Goal: Task Accomplishment & Management: Manage account settings

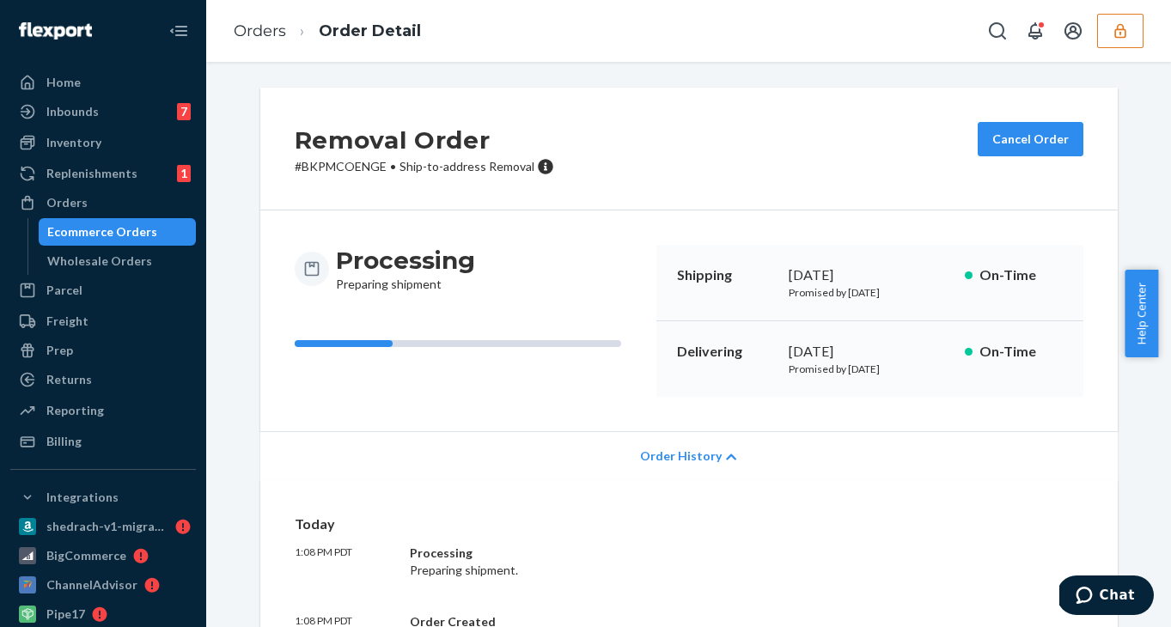
click at [125, 232] on div "Ecommerce Orders" at bounding box center [102, 231] width 110 height 17
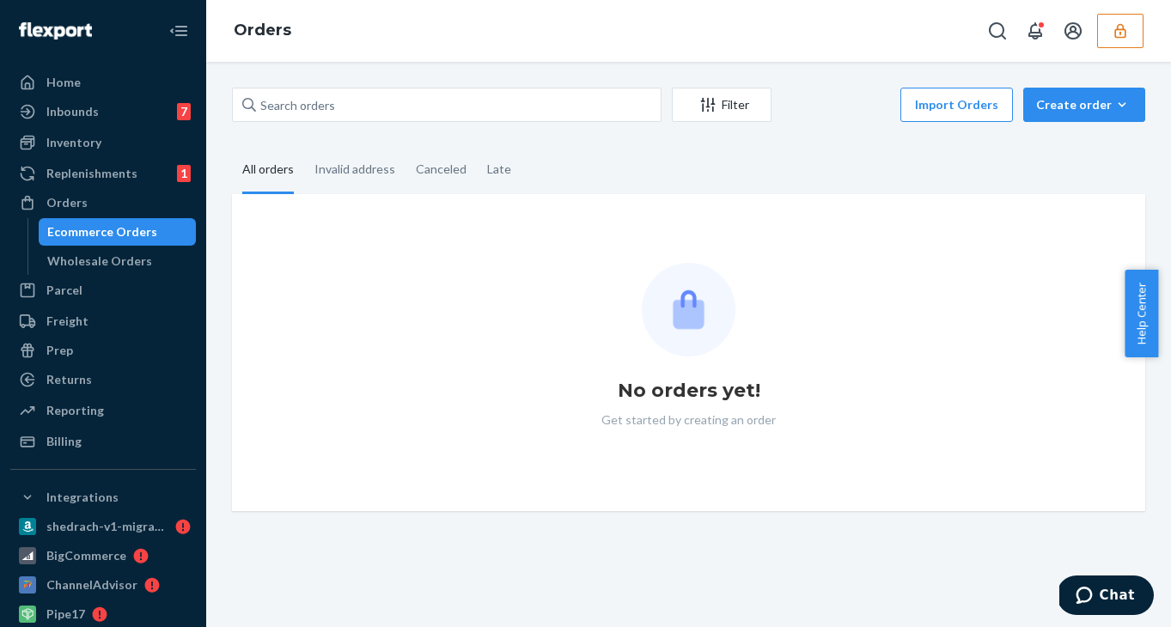
click at [1125, 32] on icon "button" at bounding box center [1119, 30] width 11 height 15
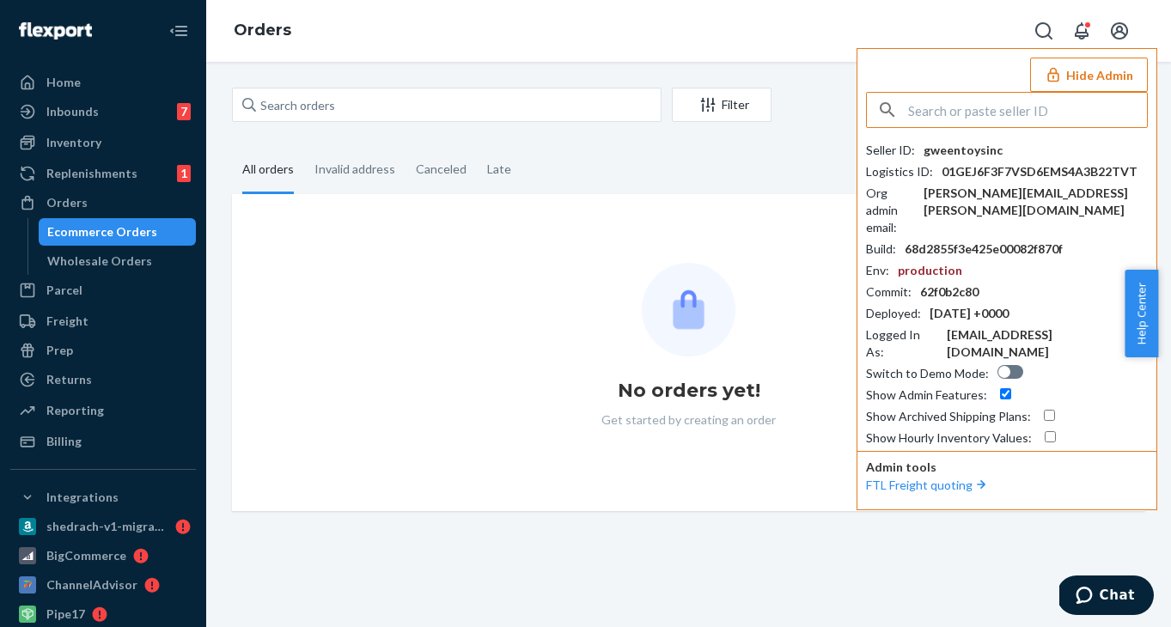
click at [1021, 105] on input "text" at bounding box center [1027, 110] width 239 height 34
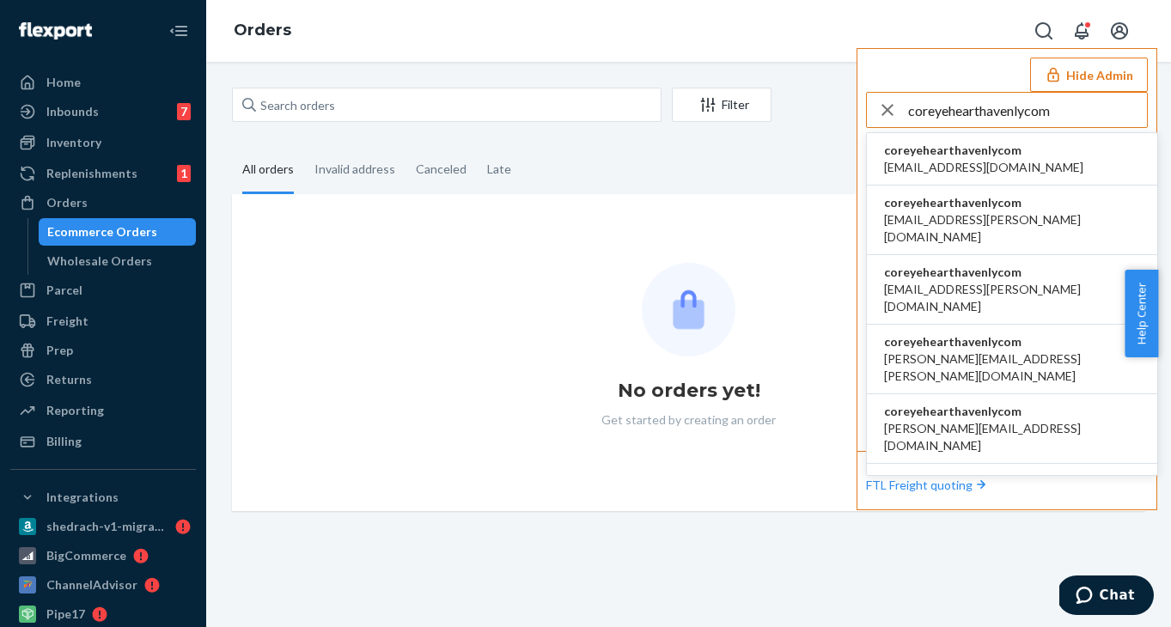
type input "coreyehearthavenlycom"
click at [996, 154] on span "coreyehearthavenlycom" at bounding box center [983, 150] width 199 height 17
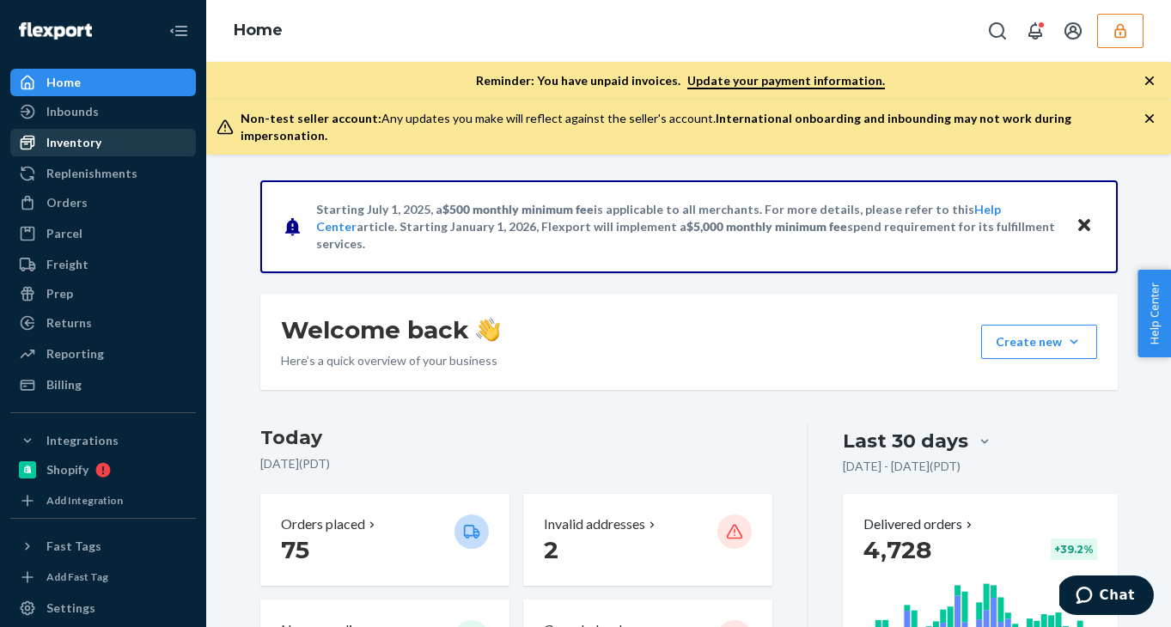
click at [106, 141] on div "Inventory" at bounding box center [103, 143] width 182 height 24
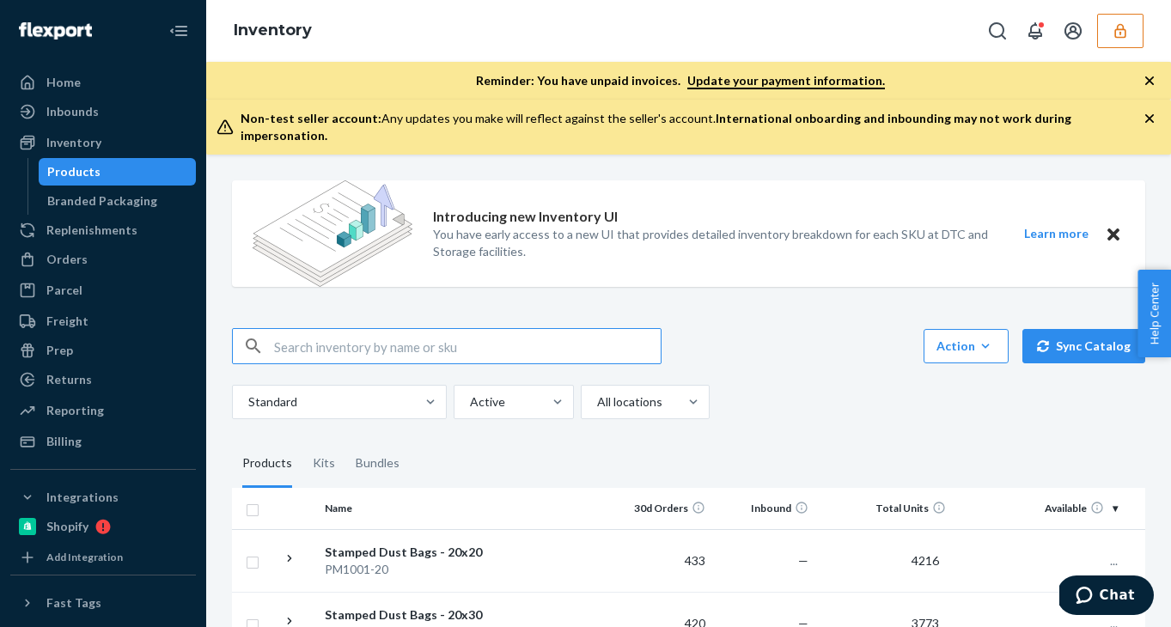
click at [324, 330] on input "text" at bounding box center [467, 346] width 387 height 34
type input "P84010-03"
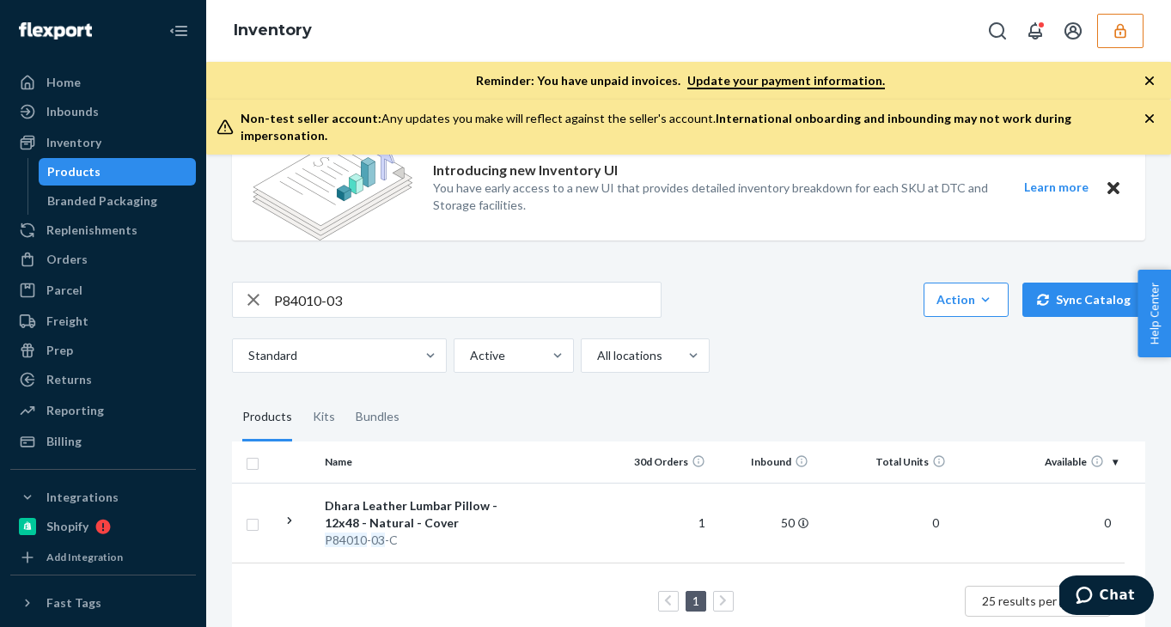
scroll to position [152, 0]
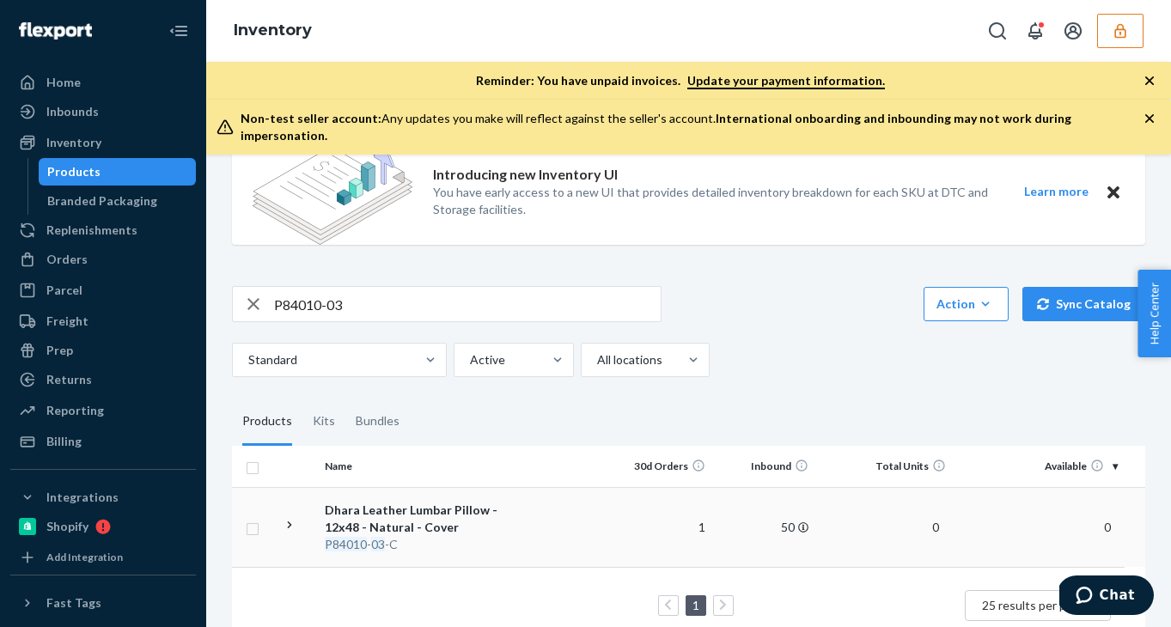
click at [542, 487] on td at bounding box center [560, 527] width 98 height 80
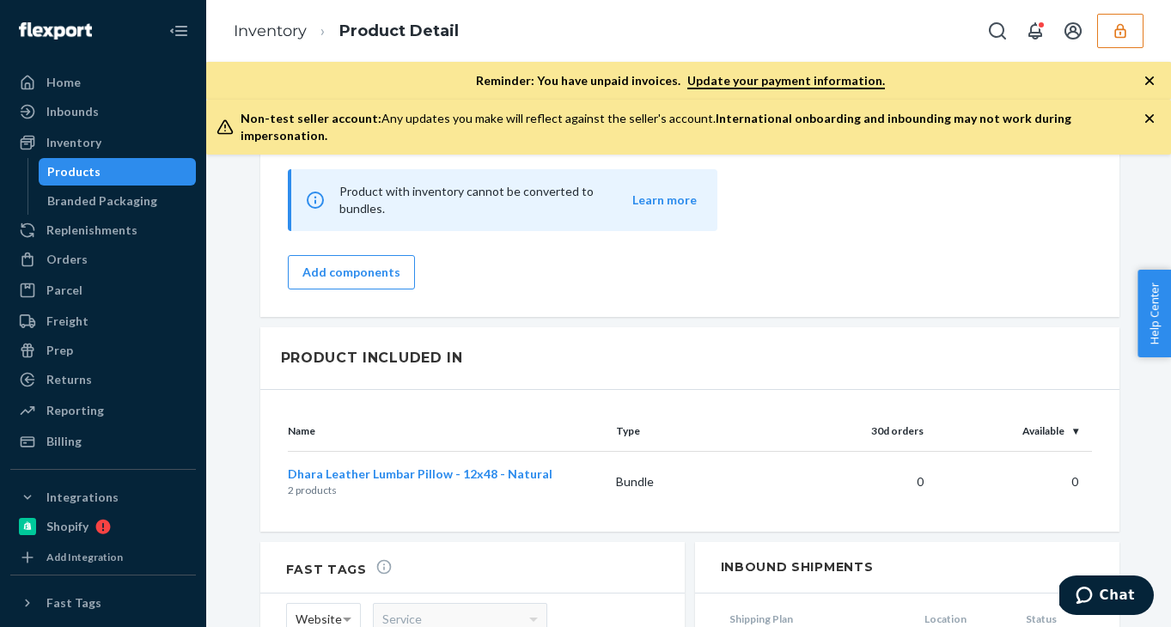
scroll to position [1717, 0]
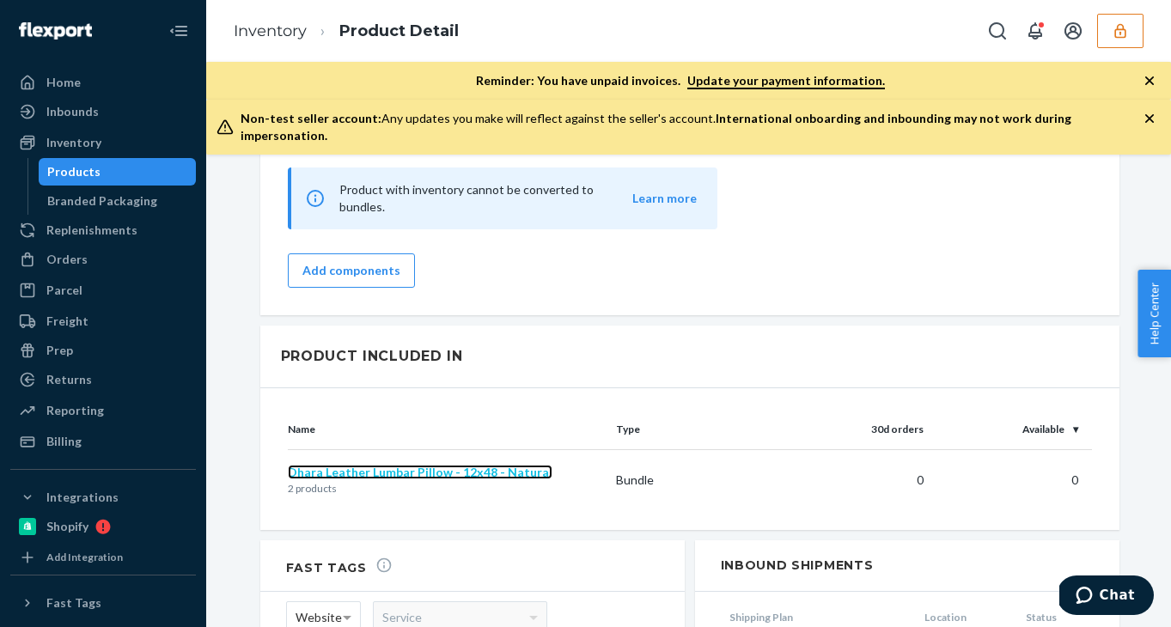
click at [332, 465] on span "Dhara Leather Lumbar Pillow - 12x48 - Natural" at bounding box center [420, 472] width 265 height 15
